Goal: Information Seeking & Learning: Find specific fact

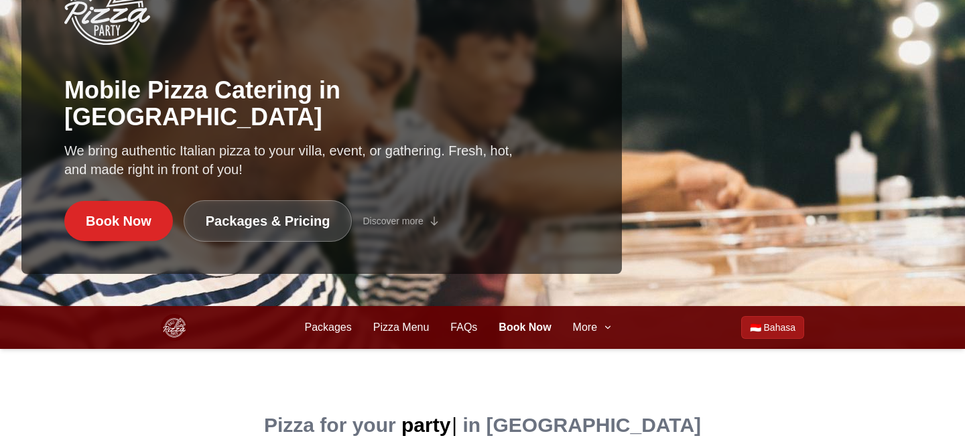
scroll to position [1442, 0]
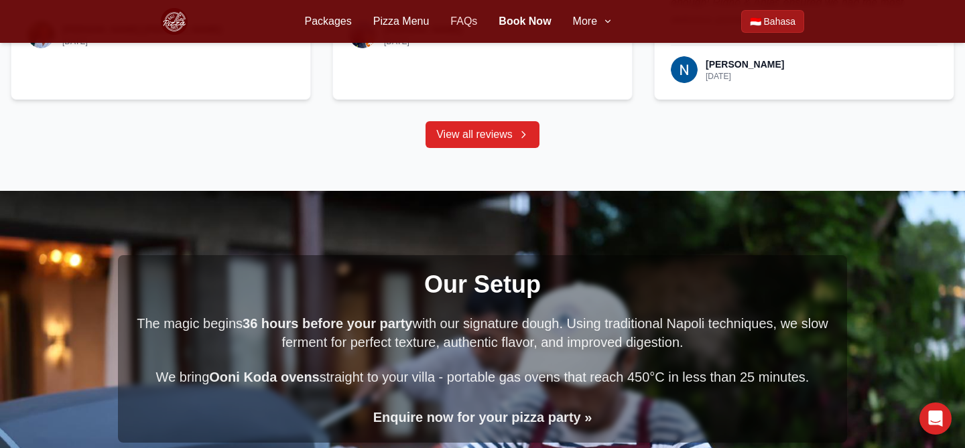
click at [458, 20] on link "FAQs" at bounding box center [463, 21] width 27 height 16
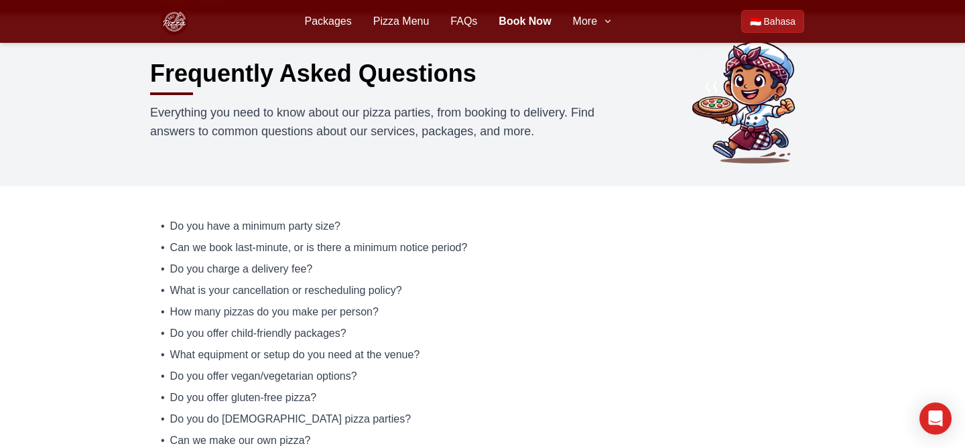
scroll to position [58, 0]
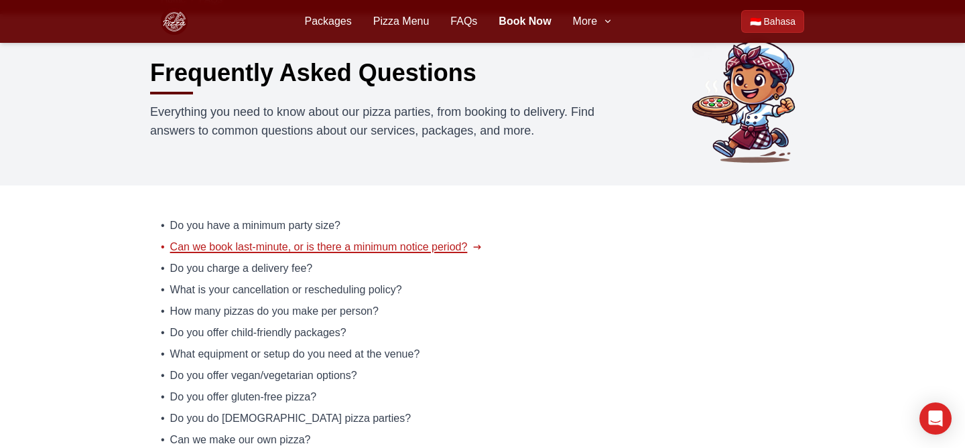
click at [257, 249] on span "Can we book last-minute, or is there a minimum notice period?" at bounding box center [319, 247] width 298 height 16
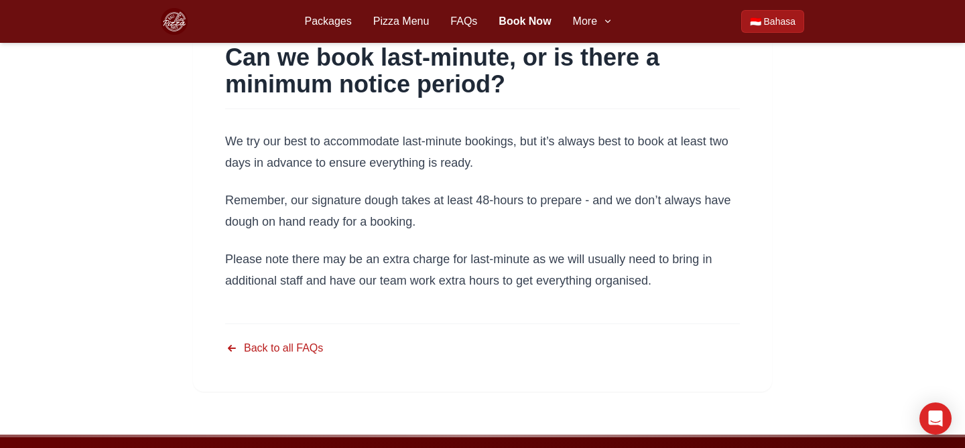
scroll to position [106, 0]
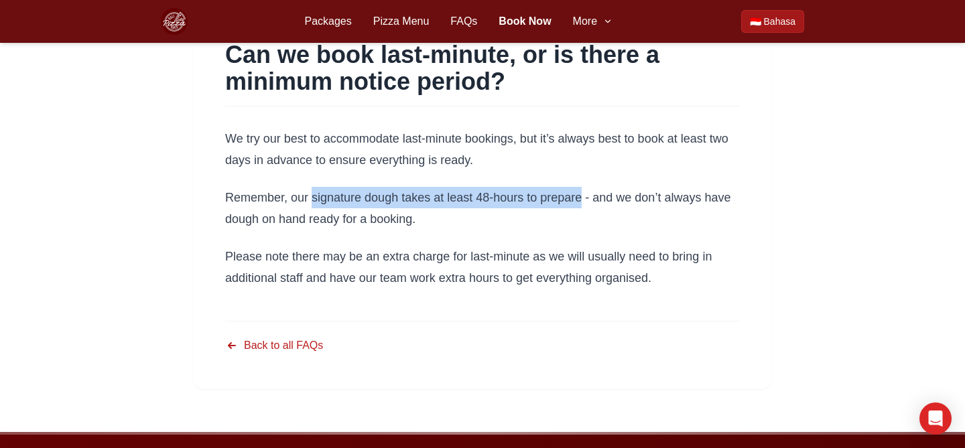
drag, startPoint x: 310, startPoint y: 196, endPoint x: 580, endPoint y: 202, distance: 270.1
click at [580, 202] on p "Remember, our signature dough takes at least 48-hours to prepare - and we don’t…" at bounding box center [482, 208] width 515 height 43
copy p "signature dough takes at least 48-hours to prepare"
